Goal: Contribute content: Add original content to the website for others to see

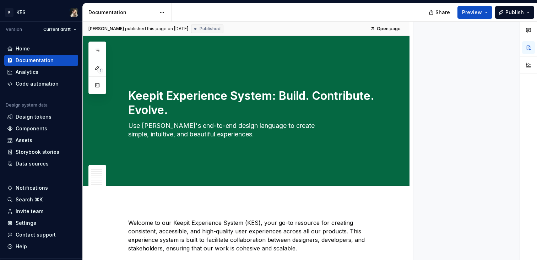
type textarea "*"
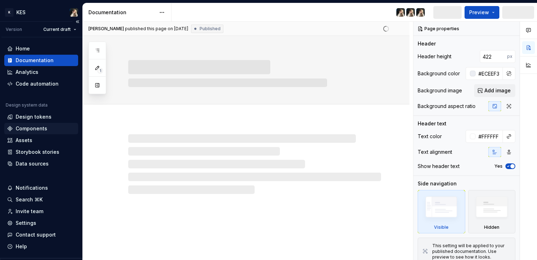
click at [45, 126] on div "Components" at bounding box center [32, 128] width 32 height 7
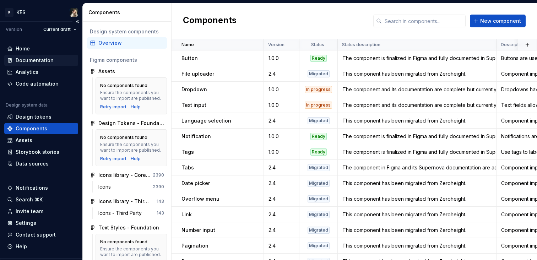
click at [45, 61] on div "Documentation" at bounding box center [35, 60] width 38 height 7
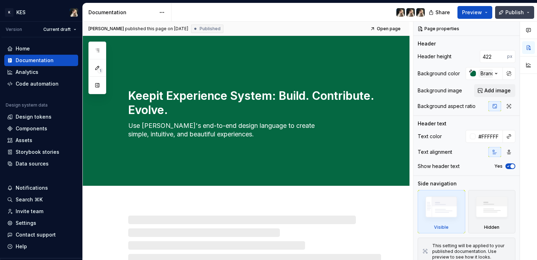
click at [531, 13] on button "Publish" at bounding box center [514, 12] width 39 height 13
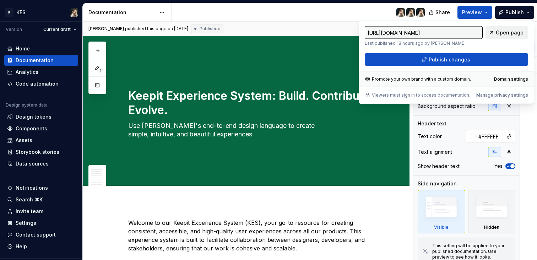
click at [505, 34] on span "Open page" at bounding box center [510, 32] width 28 height 7
click at [32, 131] on div "Components" at bounding box center [32, 128] width 32 height 7
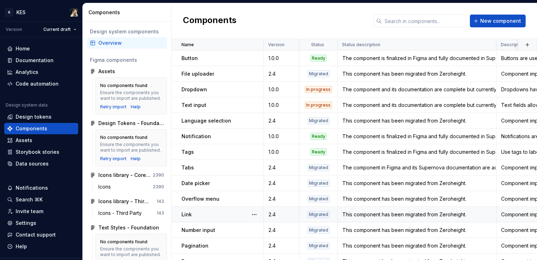
click at [226, 209] on td "Link" at bounding box center [218, 215] width 92 height 16
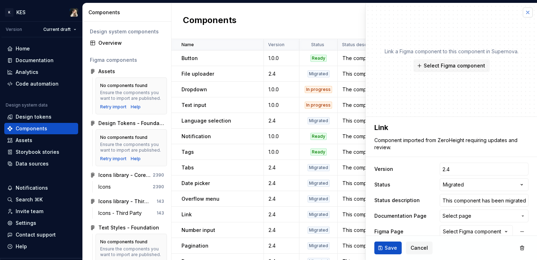
click at [525, 12] on button "button" at bounding box center [528, 12] width 10 height 10
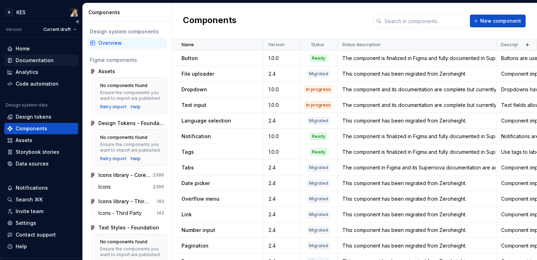
click at [40, 62] on div "Documentation" at bounding box center [35, 60] width 38 height 7
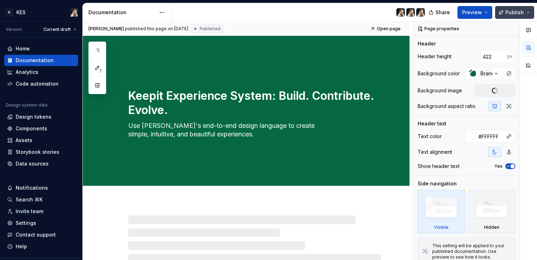
click at [530, 11] on button "Publish" at bounding box center [514, 12] width 39 height 13
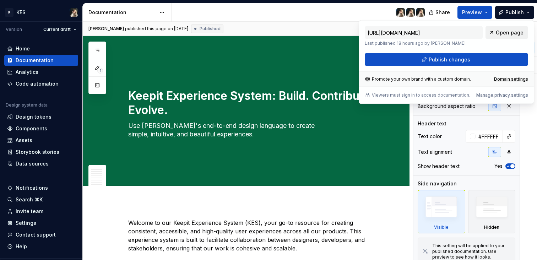
click at [516, 28] on link "Open page" at bounding box center [507, 32] width 43 height 13
type textarea "*"
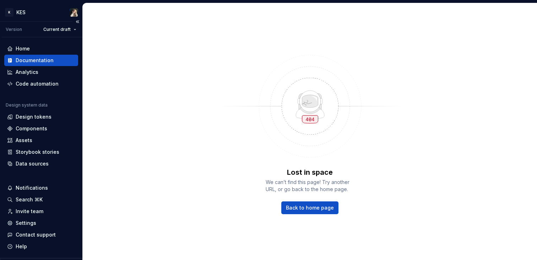
click at [43, 66] on div "Home Documentation Analytics Code automation" at bounding box center [41, 66] width 74 height 47
click at [20, 74] on div "Analytics" at bounding box center [27, 72] width 23 height 7
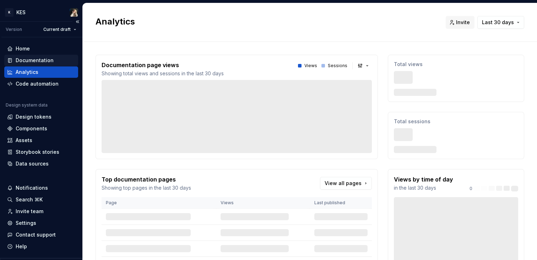
click at [48, 60] on div "Documentation" at bounding box center [35, 60] width 38 height 7
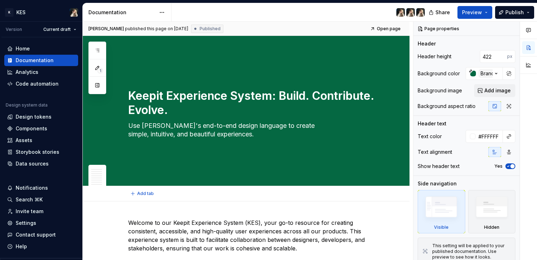
scroll to position [129, 0]
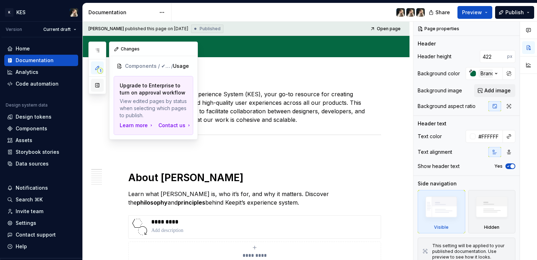
click at [95, 84] on button "button" at bounding box center [97, 85] width 13 height 13
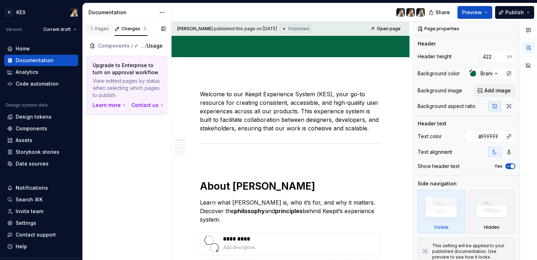
click at [104, 28] on div "Pages" at bounding box center [98, 29] width 21 height 6
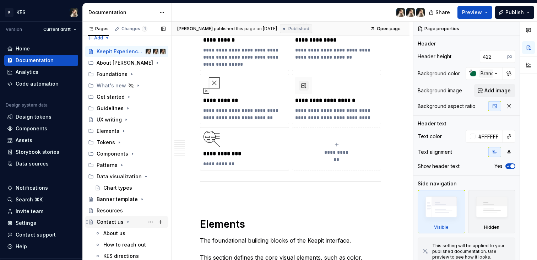
scroll to position [1410, 0]
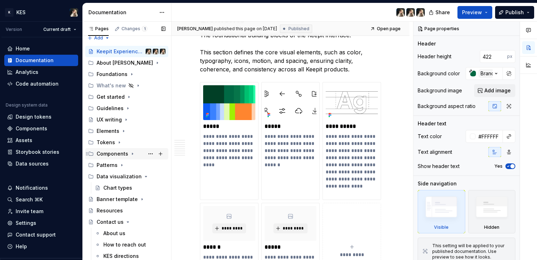
click at [125, 150] on div "Components" at bounding box center [131, 154] width 69 height 10
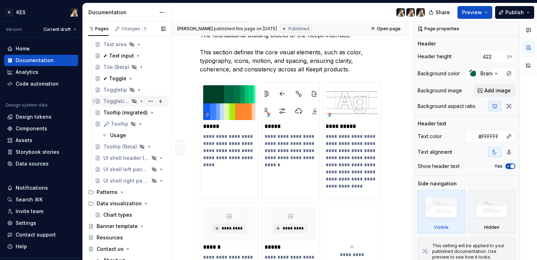
scroll to position [830, 0]
click at [121, 55] on div "✔ Text input" at bounding box center [118, 56] width 31 height 7
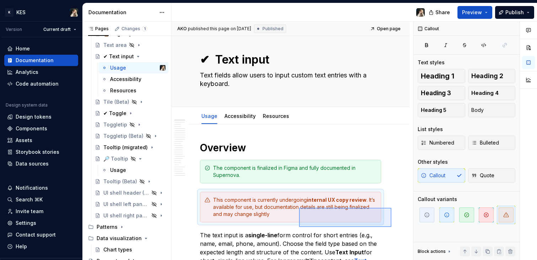
drag, startPoint x: 367, startPoint y: 219, endPoint x: 299, endPoint y: 226, distance: 67.8
click at [299, 227] on div "AKO published this page on [DATE] Published Open page ✔ Text input Text fields …" at bounding box center [293, 141] width 242 height 239
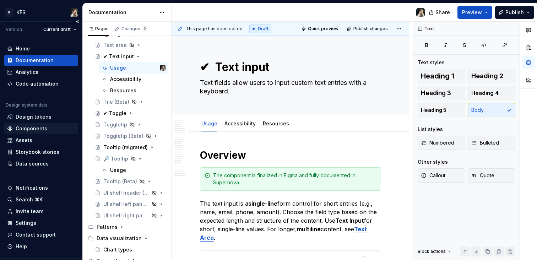
click at [42, 130] on div "Components" at bounding box center [32, 128] width 32 height 7
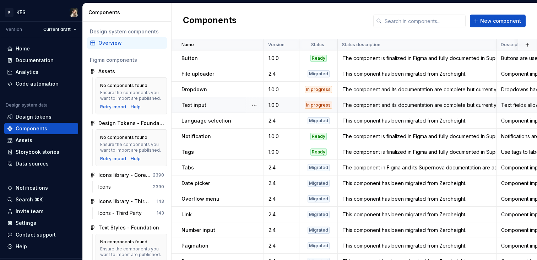
click at [217, 106] on div "Text input" at bounding box center [223, 105] width 82 height 7
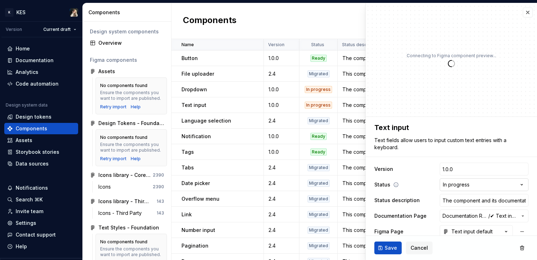
click at [482, 183] on html "K KES Version Current draft Home Documentation Analytics Code automation Design…" at bounding box center [268, 130] width 537 height 260
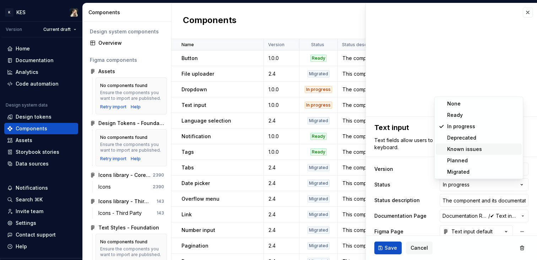
type textarea "*"
select select "**********"
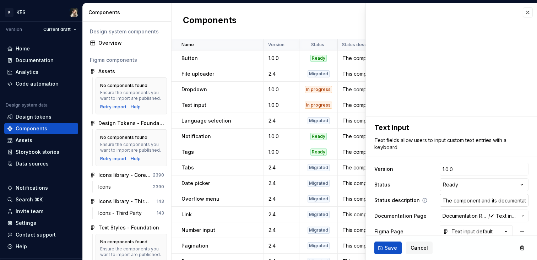
click at [475, 199] on input "The component and its documentation are complete but currently undergoing inter…" at bounding box center [484, 200] width 89 height 13
paste input "is finalized in Figma and fully documented in Supernova"
type textarea "*"
type input "The component is finalized in Figma and fully documented in Supernova."
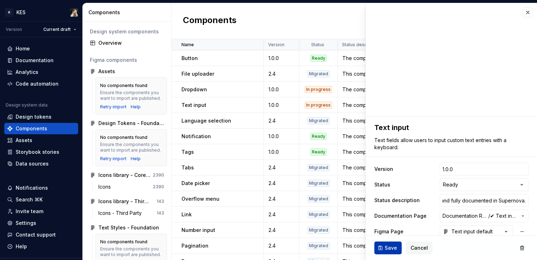
click at [389, 248] on span "Save" at bounding box center [391, 247] width 12 height 7
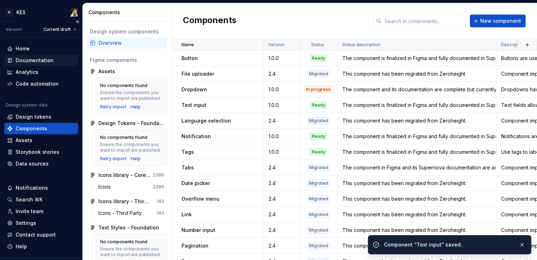
click at [39, 62] on div "Documentation" at bounding box center [35, 60] width 38 height 7
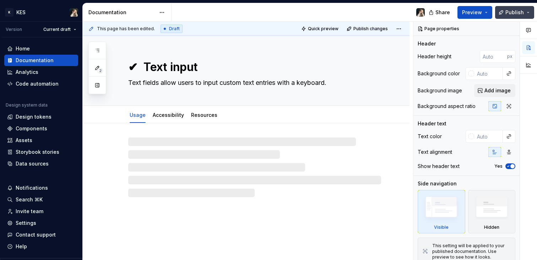
click at [522, 13] on span "Publish" at bounding box center [514, 12] width 18 height 7
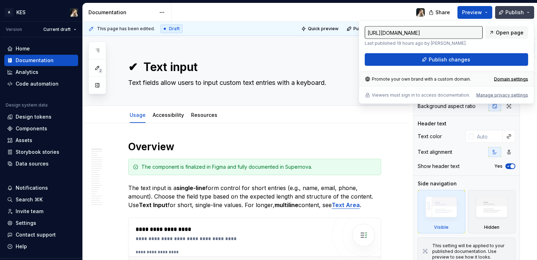
click at [522, 13] on span "Publish" at bounding box center [514, 12] width 18 height 7
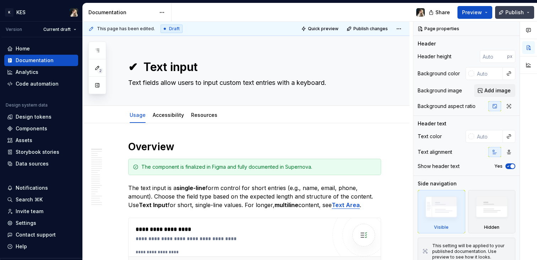
click at [530, 15] on button "Publish" at bounding box center [514, 12] width 39 height 13
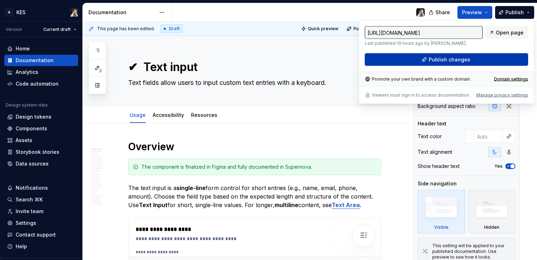
click at [469, 60] on button "Publish changes" at bounding box center [446, 59] width 163 height 13
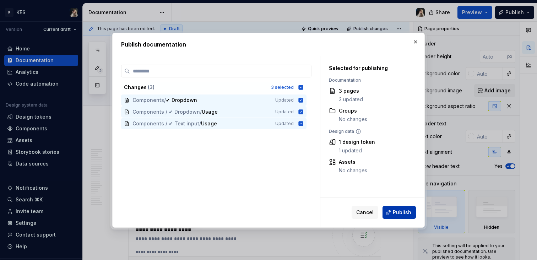
click at [394, 214] on span "Publish" at bounding box center [402, 212] width 18 height 7
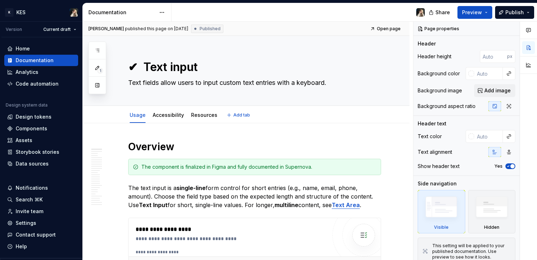
type textarea "*"
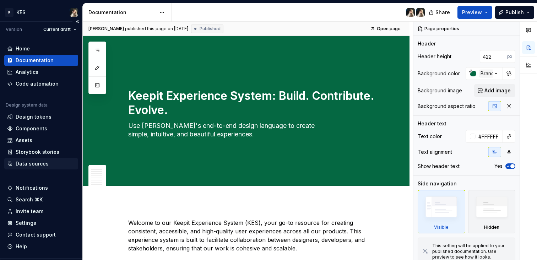
click at [39, 164] on div "Data sources" at bounding box center [32, 163] width 33 height 7
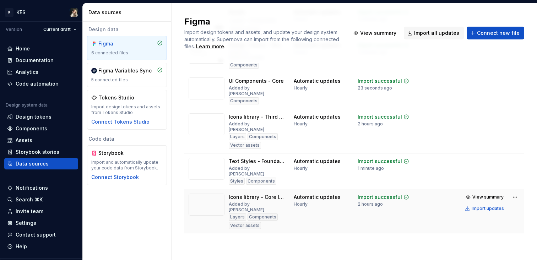
scroll to position [84, 0]
click at [484, 210] on div "Import updates" at bounding box center [488, 208] width 32 height 6
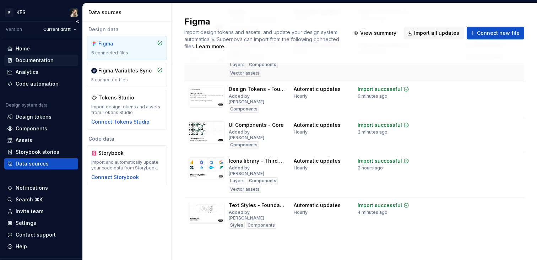
click at [28, 61] on div "Documentation" at bounding box center [35, 60] width 38 height 7
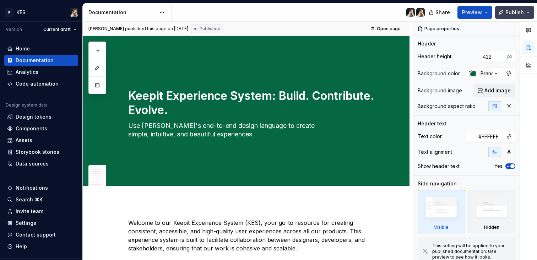
click at [526, 12] on button "Publish" at bounding box center [514, 12] width 39 height 13
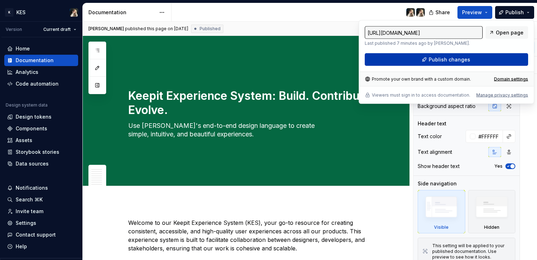
click at [490, 58] on button "Publish changes" at bounding box center [446, 59] width 163 height 13
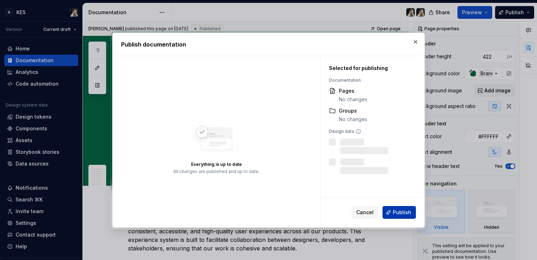
click at [402, 215] on span "Publish" at bounding box center [402, 212] width 18 height 7
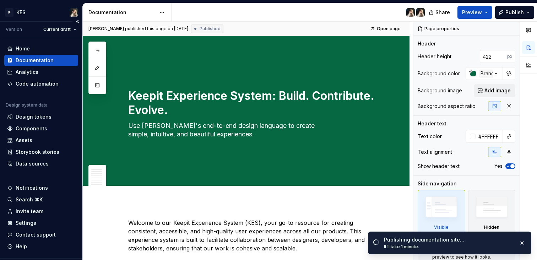
click at [44, 146] on div "Design system data Design tokens Components Assets Storybook stories Data sourc…" at bounding box center [41, 135] width 74 height 67
click at [40, 140] on div "Assets" at bounding box center [41, 140] width 68 height 7
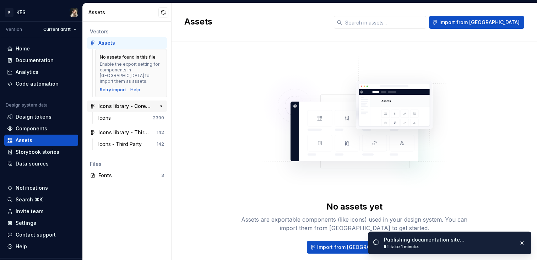
click at [124, 104] on div "Icons library - Core Icons" at bounding box center [124, 106] width 53 height 7
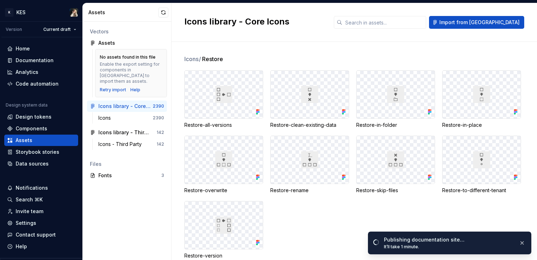
scroll to position [146, 0]
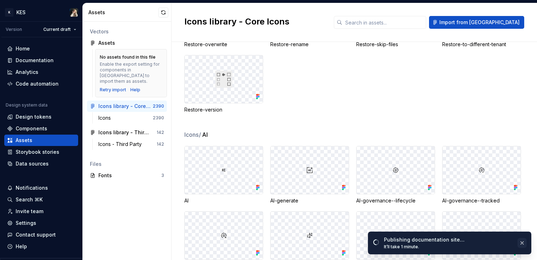
click at [522, 244] on button "button" at bounding box center [522, 243] width 9 height 10
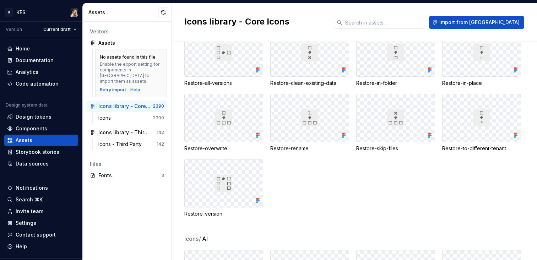
scroll to position [0, 0]
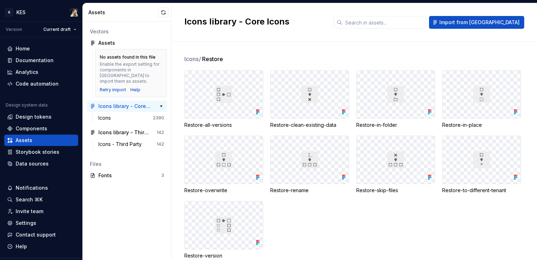
click at [119, 103] on div "Icons library - Core Icons" at bounding box center [124, 106] width 53 height 7
drag, startPoint x: 116, startPoint y: 100, endPoint x: 101, endPoint y: 117, distance: 22.6
click at [101, 117] on div "Icons library - Core Icons 2390 Icons 2390" at bounding box center [127, 114] width 80 height 26
click at [103, 114] on div "Icons" at bounding box center [105, 117] width 15 height 7
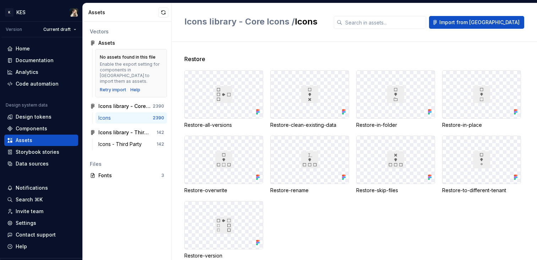
click at [104, 114] on div "Icons" at bounding box center [105, 117] width 15 height 7
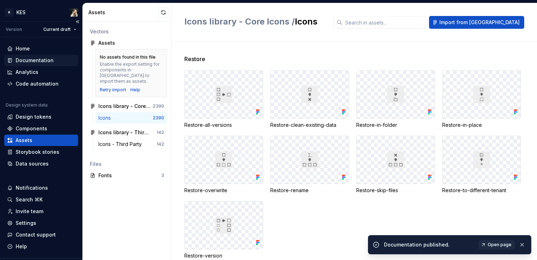
click at [39, 63] on div "Documentation" at bounding box center [35, 60] width 38 height 7
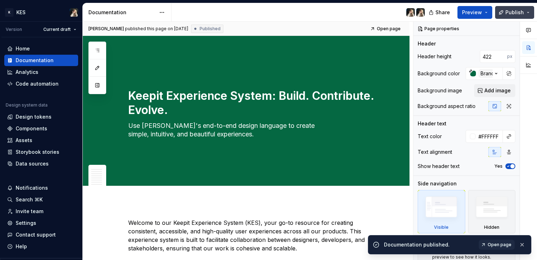
click at [529, 13] on button "Publish" at bounding box center [514, 12] width 39 height 13
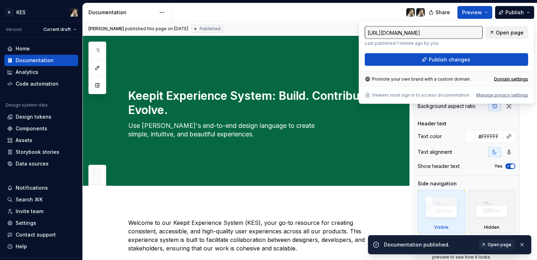
click at [514, 32] on span "Open page" at bounding box center [510, 32] width 28 height 7
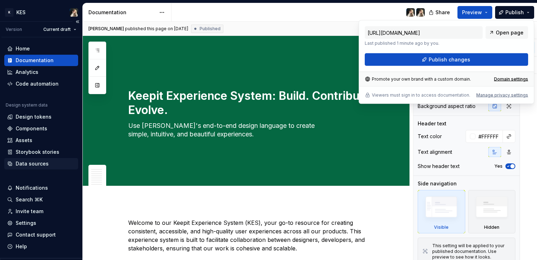
click at [44, 163] on div "Data sources" at bounding box center [32, 163] width 33 height 7
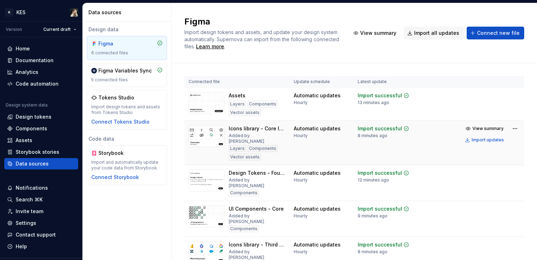
click at [353, 142] on td "Import successful 8 minutes ago" at bounding box center [386, 143] width 67 height 44
click at [491, 141] on div "Import updates" at bounding box center [488, 140] width 32 height 6
click at [485, 139] on div "Import updates" at bounding box center [488, 140] width 32 height 6
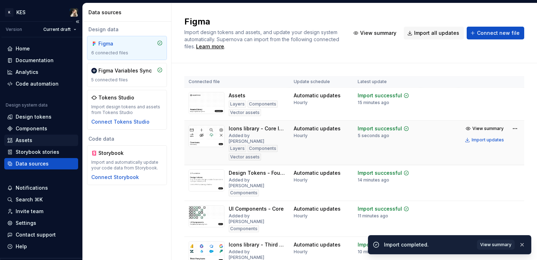
click at [41, 139] on div "Assets" at bounding box center [41, 140] width 68 height 7
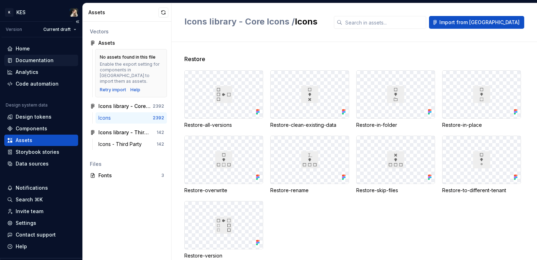
click at [34, 60] on div "Documentation" at bounding box center [35, 60] width 38 height 7
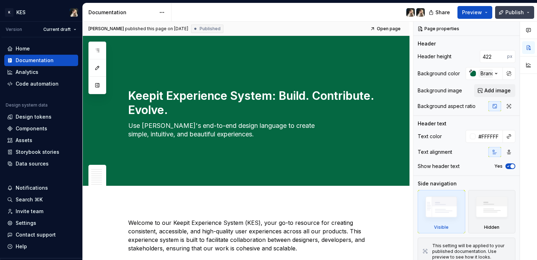
click at [513, 13] on span "Publish" at bounding box center [514, 12] width 18 height 7
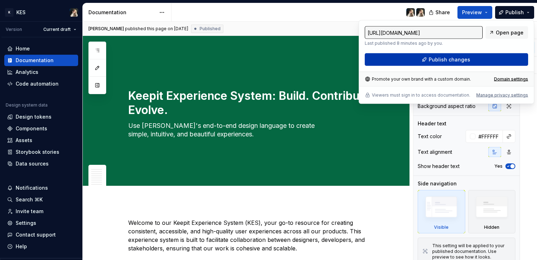
click at [476, 61] on button "Publish changes" at bounding box center [446, 59] width 163 height 13
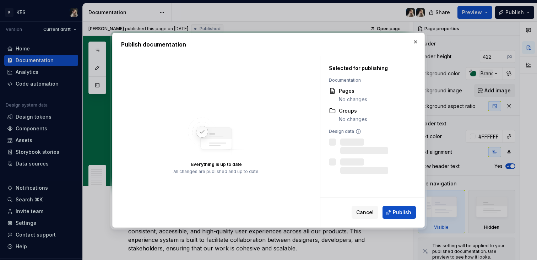
click at [404, 213] on span "Publish" at bounding box center [402, 212] width 18 height 7
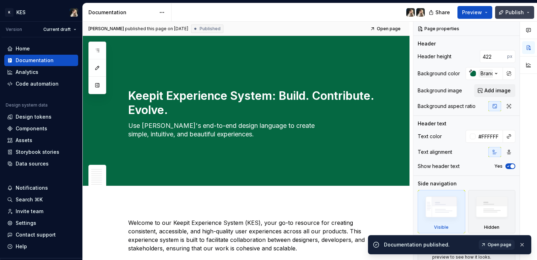
click at [528, 13] on button "Publish" at bounding box center [514, 12] width 39 height 13
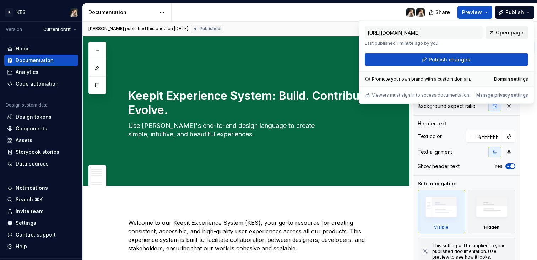
click at [505, 35] on span "Open page" at bounding box center [510, 32] width 28 height 7
type textarea "*"
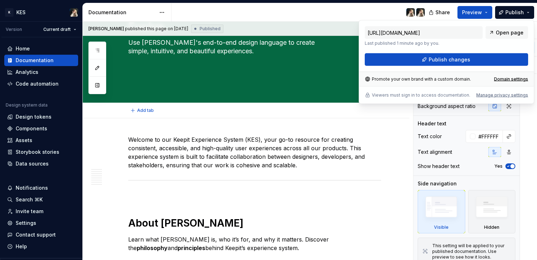
scroll to position [139, 0]
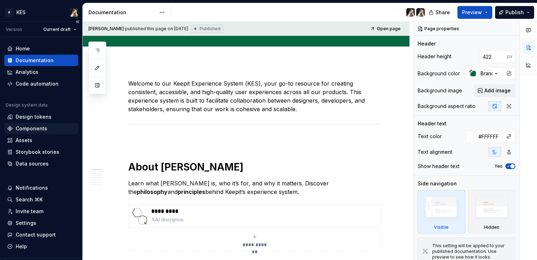
click at [53, 129] on div "Components" at bounding box center [41, 128] width 68 height 7
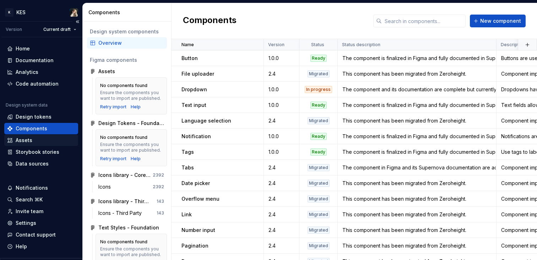
click at [40, 145] on div "Assets" at bounding box center [41, 140] width 74 height 11
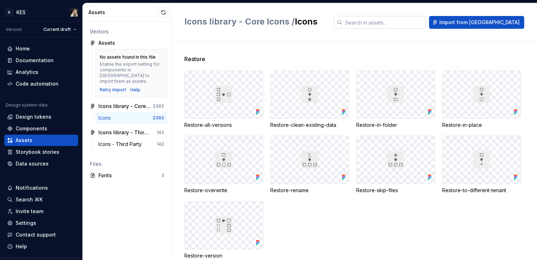
click at [413, 26] on input "text" at bounding box center [384, 22] width 84 height 13
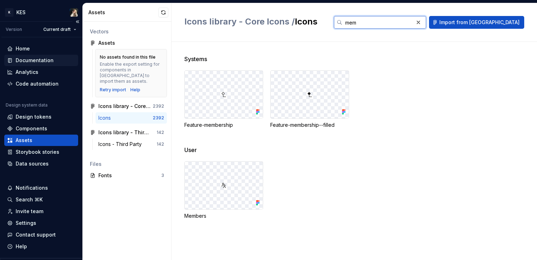
type input "mem"
click at [48, 64] on div "Documentation" at bounding box center [35, 60] width 38 height 7
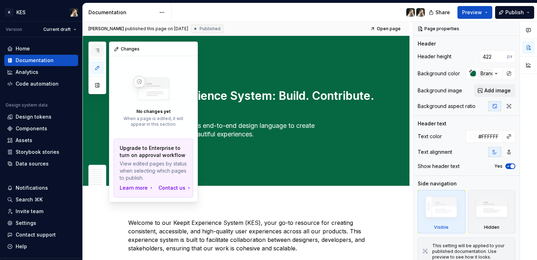
click at [101, 52] on button "button" at bounding box center [97, 50] width 13 height 13
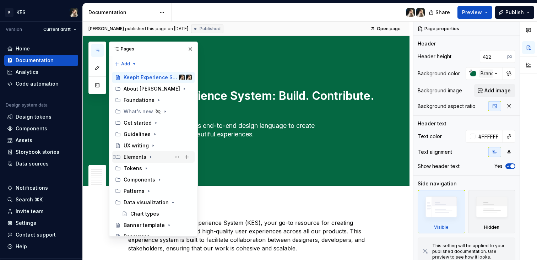
click at [150, 156] on icon "Page tree" at bounding box center [151, 157] width 6 height 6
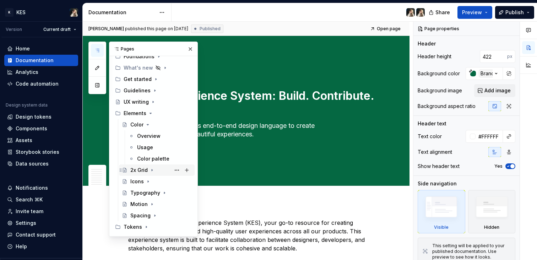
scroll to position [47, 0]
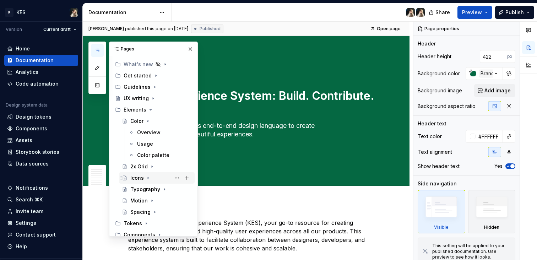
click at [147, 177] on icon "Page tree" at bounding box center [148, 178] width 6 height 6
click at [154, 200] on div "Core icons" at bounding box center [150, 200] width 27 height 7
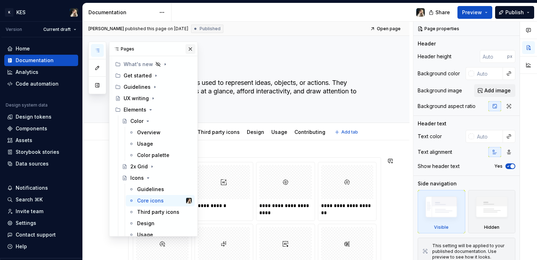
click at [187, 52] on button "button" at bounding box center [190, 49] width 10 height 10
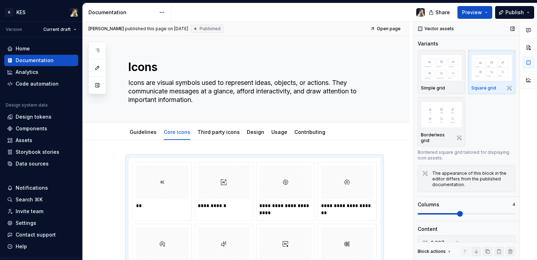
click at [470, 239] on div "2,367 assets" at bounding box center [466, 242] width 70 height 7
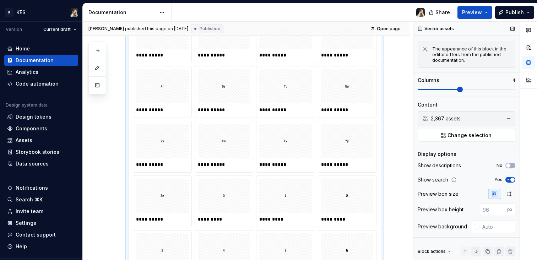
type textarea "*"
click at [464, 134] on span "Change selection" at bounding box center [470, 135] width 44 height 7
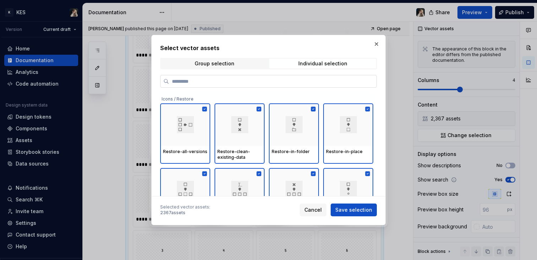
click at [279, 79] on input "search" at bounding box center [272, 81] width 207 height 7
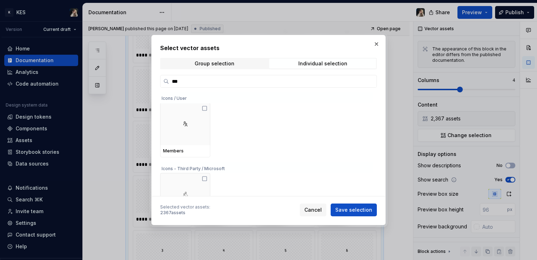
scroll to position [81, 0]
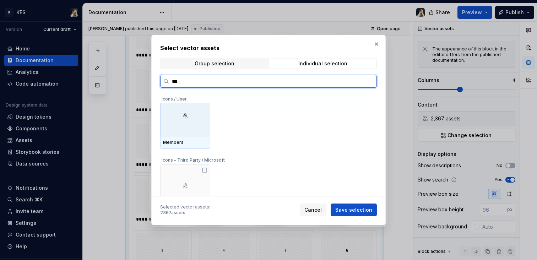
click at [191, 120] on div at bounding box center [185, 115] width 50 height 43
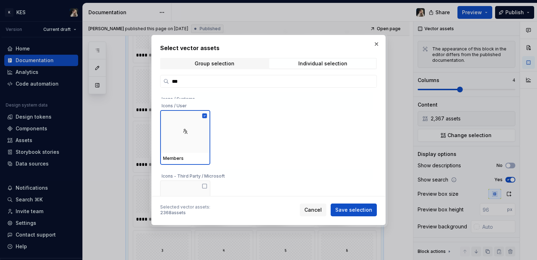
scroll to position [56, 0]
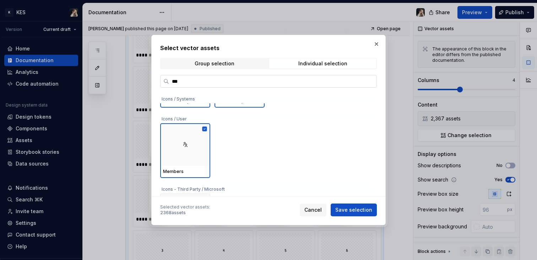
click at [223, 82] on input "***" at bounding box center [272, 81] width 207 height 7
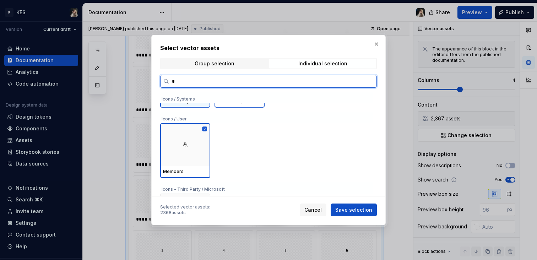
scroll to position [0, 0]
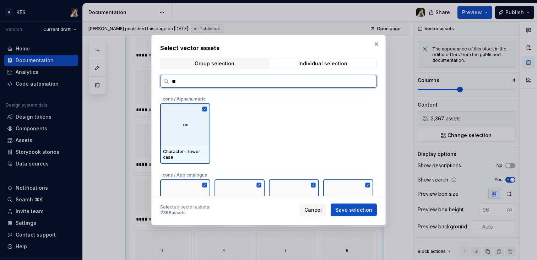
type input "***"
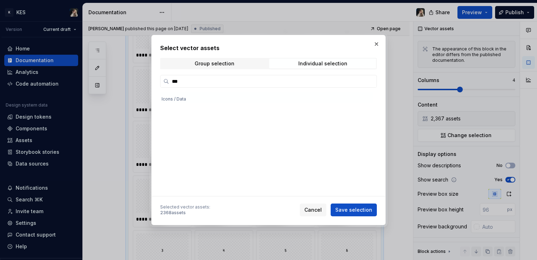
scroll to position [974, 0]
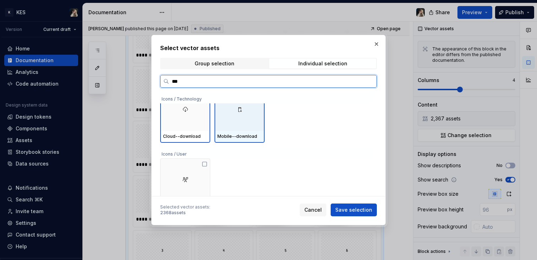
click at [186, 172] on div at bounding box center [185, 179] width 50 height 43
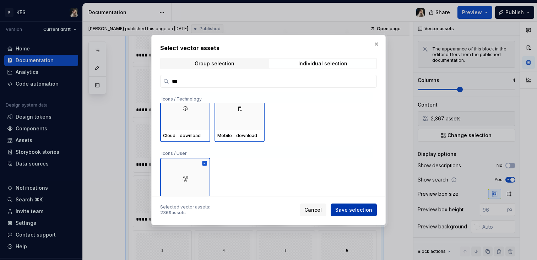
scroll to position [893, 0]
click at [355, 211] on span "Save selection" at bounding box center [353, 209] width 37 height 7
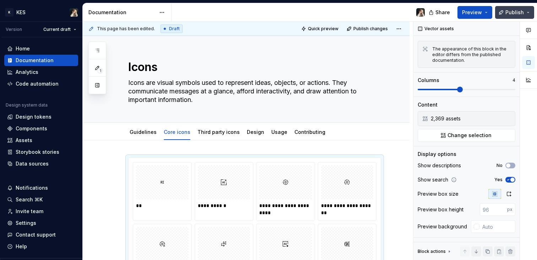
click at [508, 6] on button "Publish" at bounding box center [514, 12] width 39 height 13
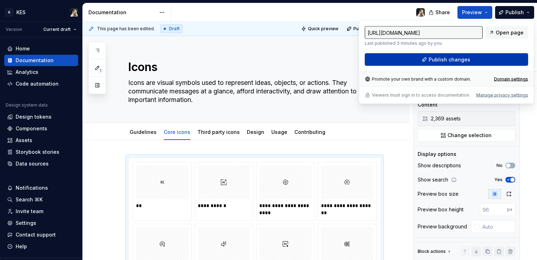
click at [471, 60] on button "Publish changes" at bounding box center [446, 59] width 163 height 13
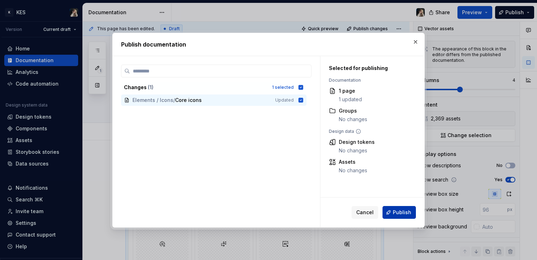
click at [407, 211] on span "Publish" at bounding box center [402, 212] width 18 height 7
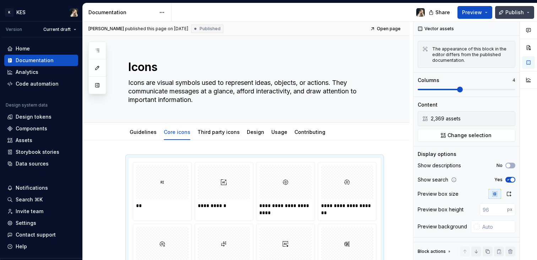
click at [526, 12] on button "Publish" at bounding box center [514, 12] width 39 height 13
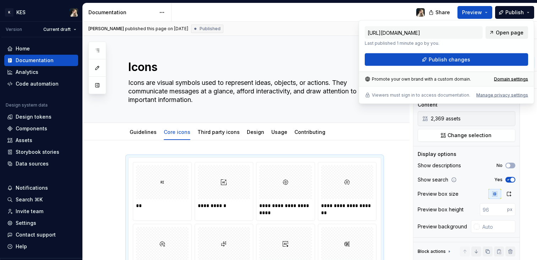
click at [496, 32] on link "Open page" at bounding box center [507, 32] width 43 height 13
click at [371, 138] on div "Guidelines Core icons Third party icons Design Usage Contributing Add tab" at bounding box center [254, 132] width 261 height 16
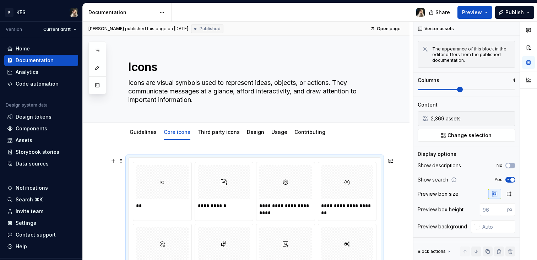
type textarea "*"
click at [41, 51] on div "Home" at bounding box center [41, 48] width 68 height 7
